Goal: Transaction & Acquisition: Subscribe to service/newsletter

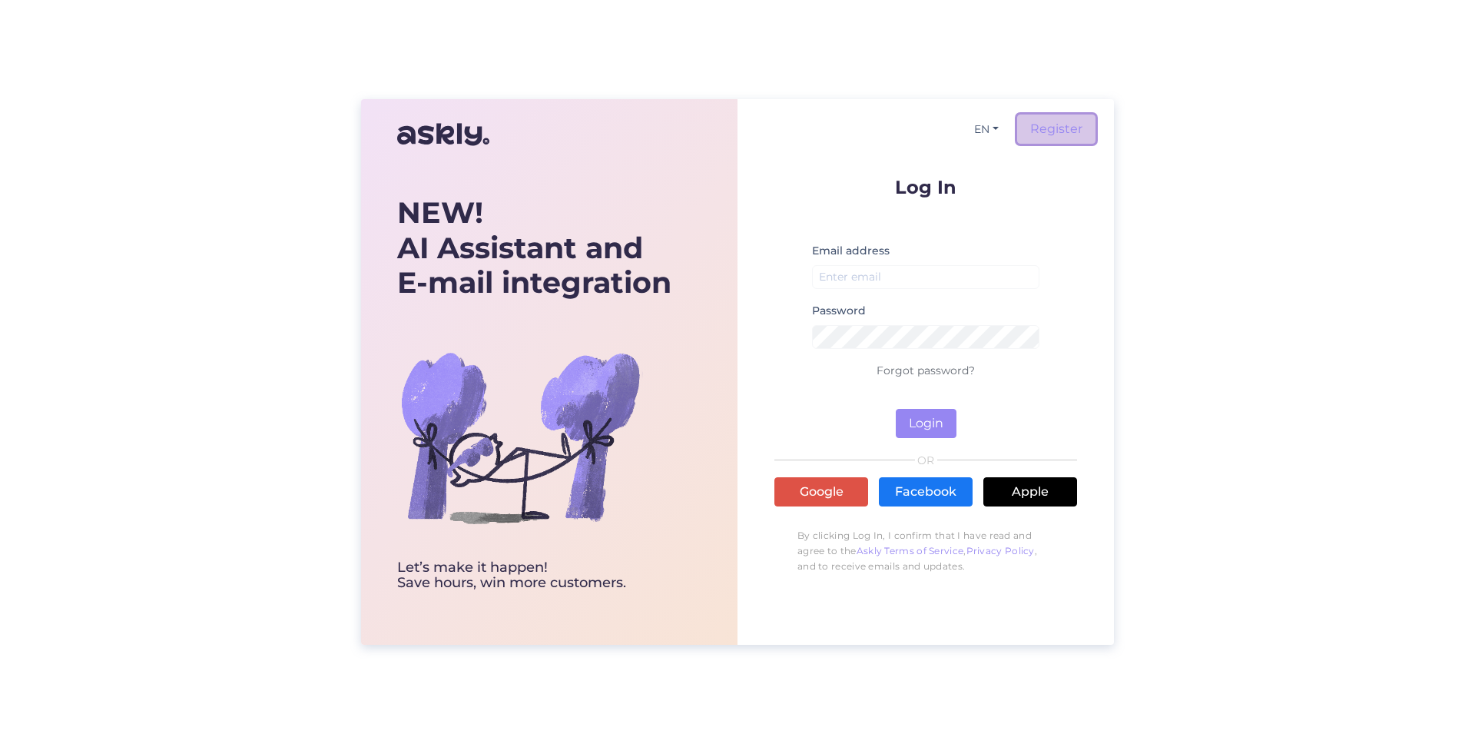
click at [1052, 128] on link "Register" at bounding box center [1056, 128] width 78 height 29
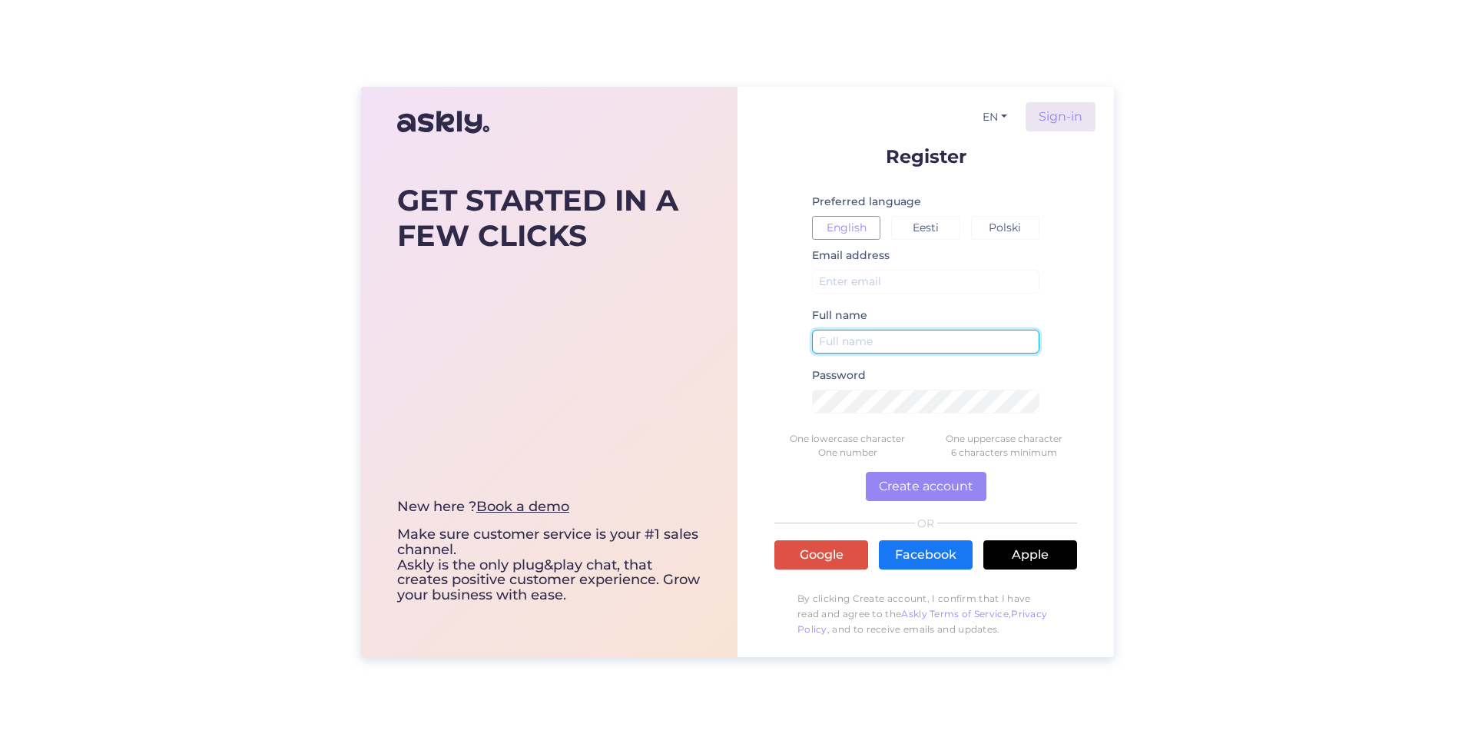
click at [903, 344] on input "text" at bounding box center [925, 342] width 227 height 24
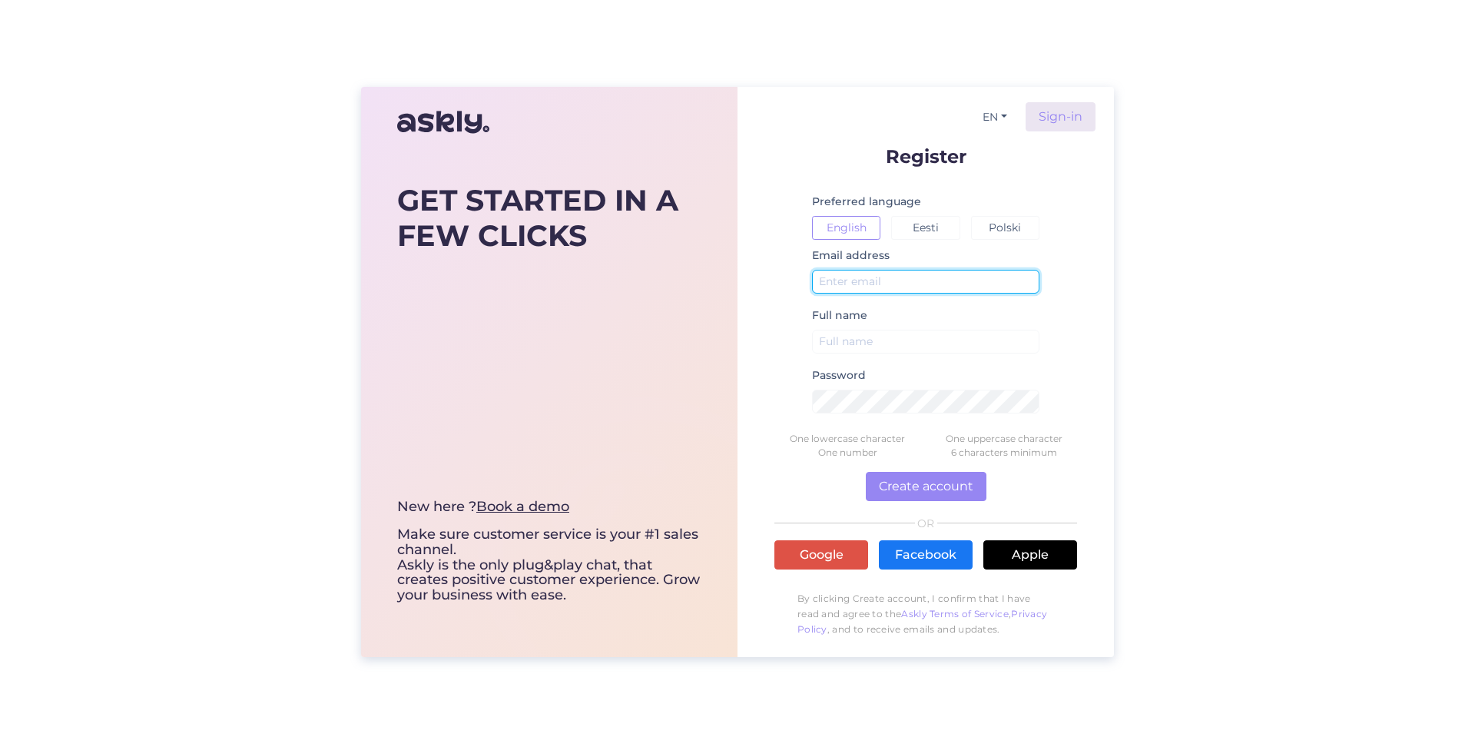
click at [885, 288] on input "text" at bounding box center [925, 282] width 227 height 24
click at [1002, 225] on button "Polski" at bounding box center [1005, 228] width 68 height 24
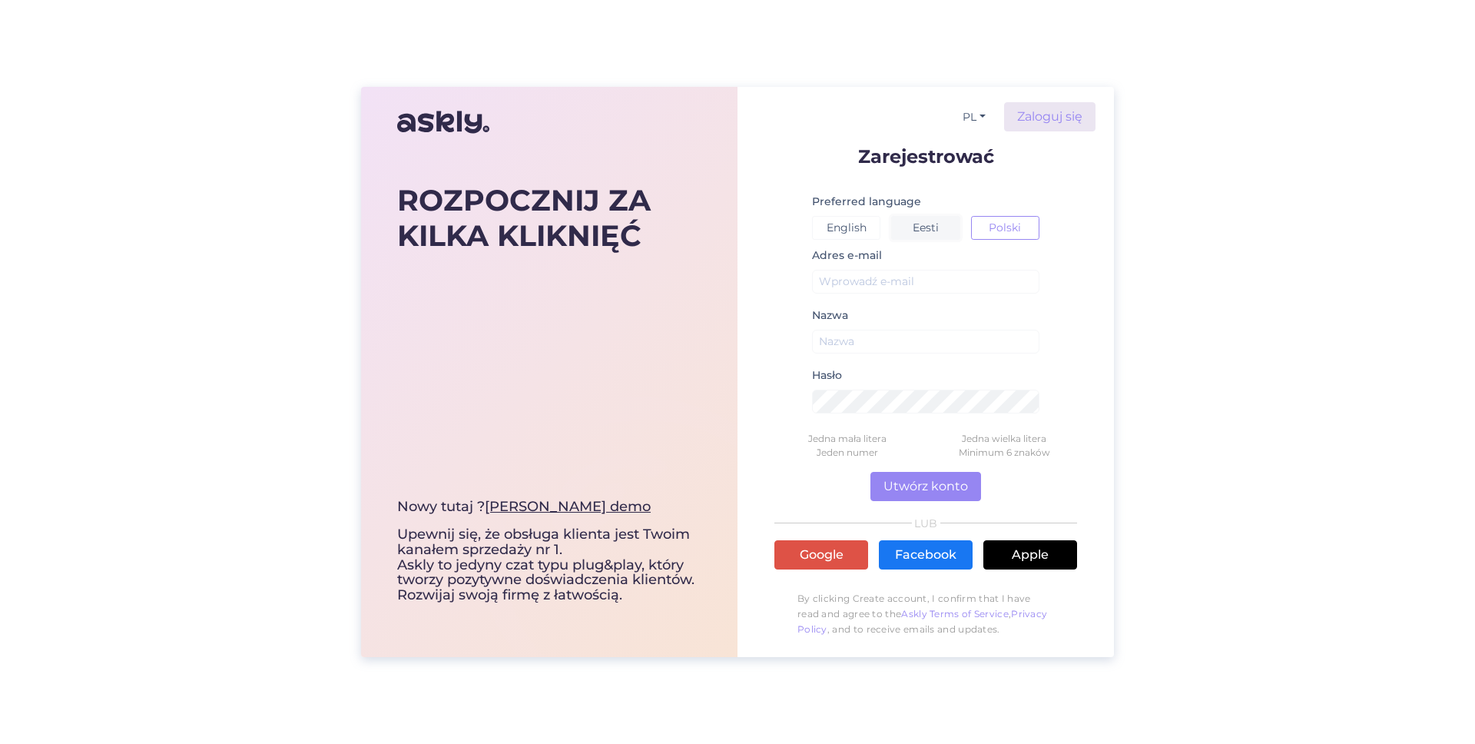
click at [937, 226] on button "Eesti" at bounding box center [925, 228] width 68 height 24
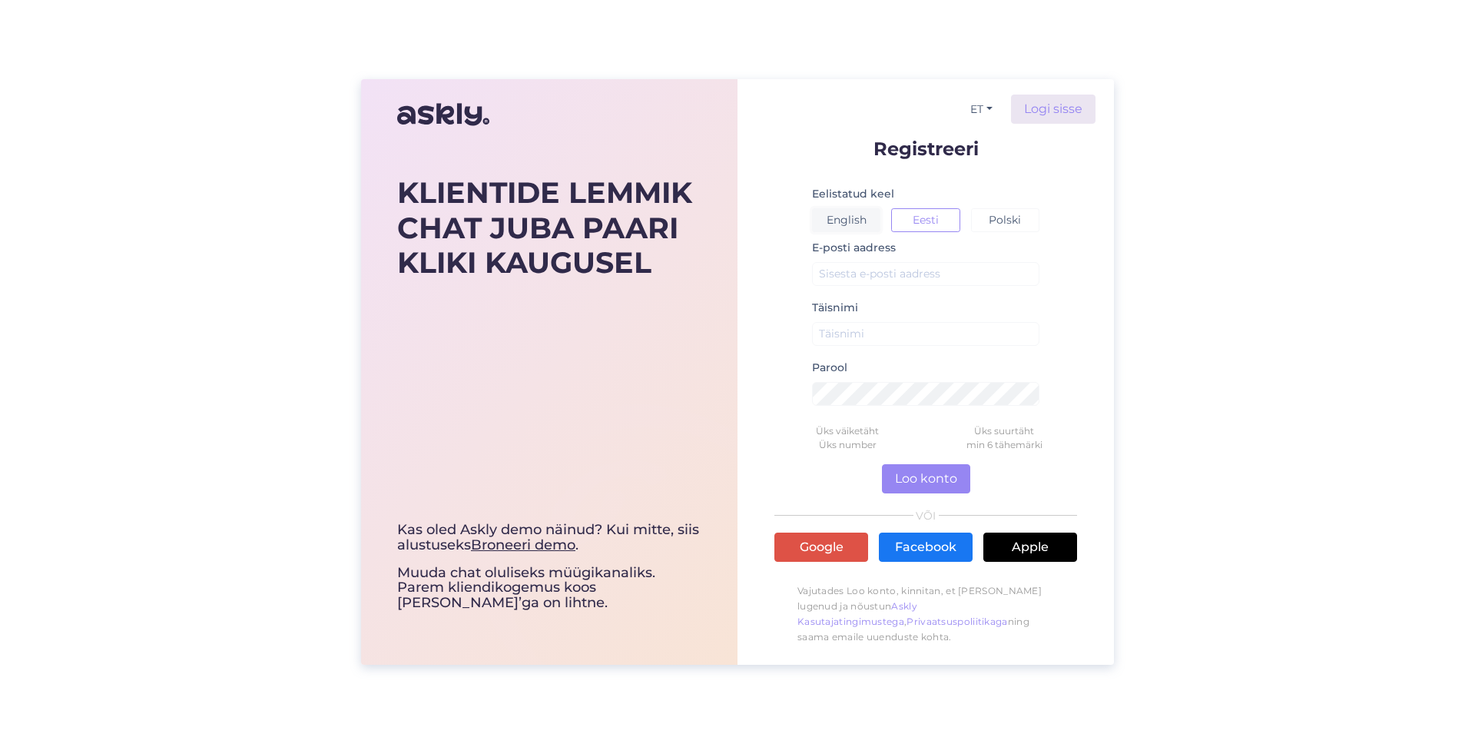
click at [860, 230] on button "English" at bounding box center [846, 220] width 68 height 24
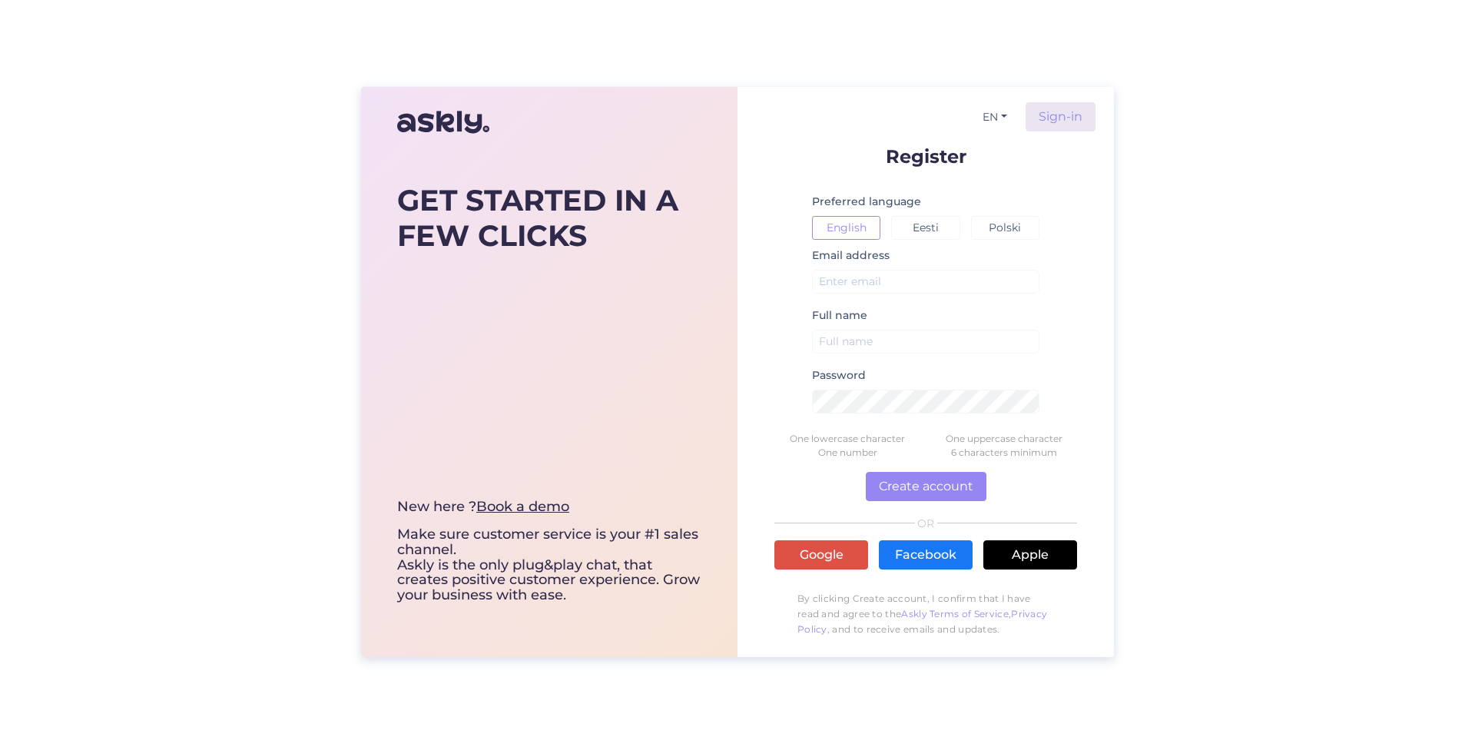
click at [1069, 235] on form "Register Preferred language English Eesti Polski Email address Full name Passwo…" at bounding box center [925, 396] width 303 height 498
click at [1004, 119] on button "EN" at bounding box center [994, 117] width 37 height 22
click at [1065, 192] on form "Register Preferred language English Eesti Polski Email address Full name Passwo…" at bounding box center [925, 396] width 303 height 498
click at [535, 503] on link "Book a demo" at bounding box center [522, 506] width 93 height 17
drag, startPoint x: 948, startPoint y: 438, endPoint x: 1096, endPoint y: 448, distance: 148.6
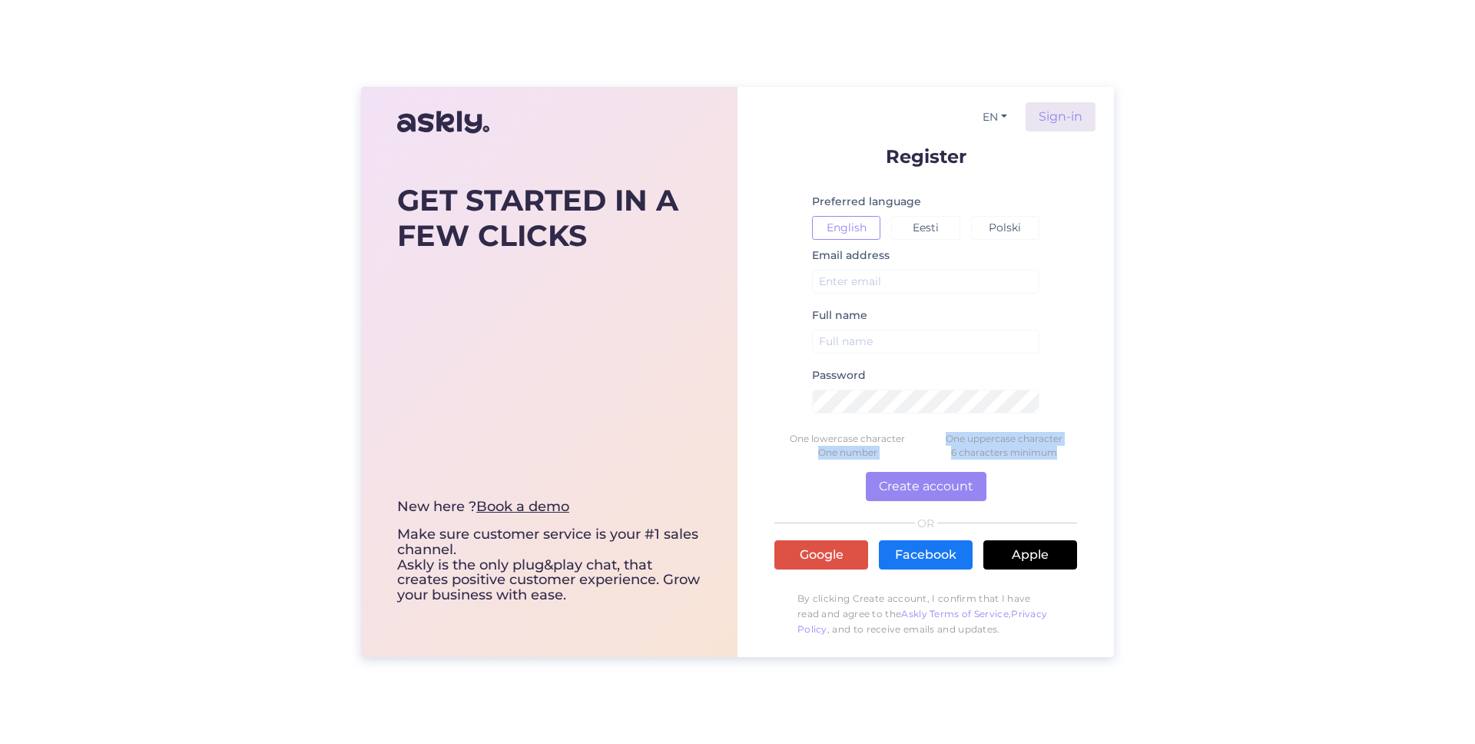
click at [1096, 448] on div "EN ET PL Sign-in Register Preferred language English Eesti Polski Email address…" at bounding box center [925, 372] width 376 height 570
click at [1060, 121] on link "Sign-in" at bounding box center [1061, 116] width 70 height 29
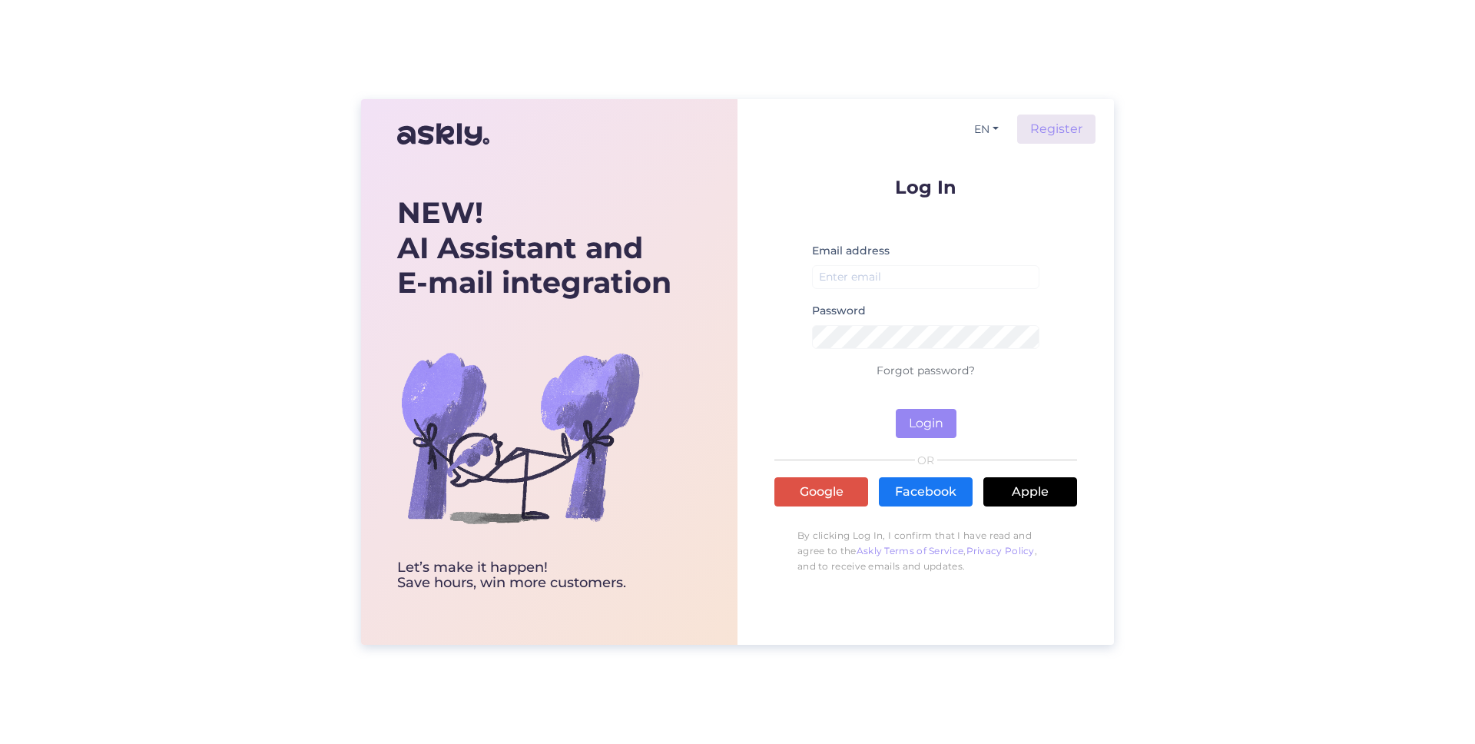
drag, startPoint x: 479, startPoint y: 481, endPoint x: 660, endPoint y: 2, distance: 512.2
click at [444, 132] on img at bounding box center [443, 134] width 92 height 37
